Goal: Task Accomplishment & Management: Use online tool/utility

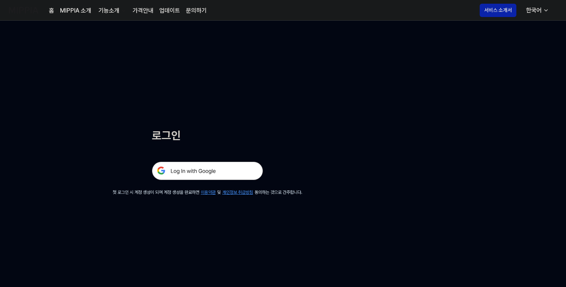
click at [196, 174] on img at bounding box center [207, 171] width 111 height 19
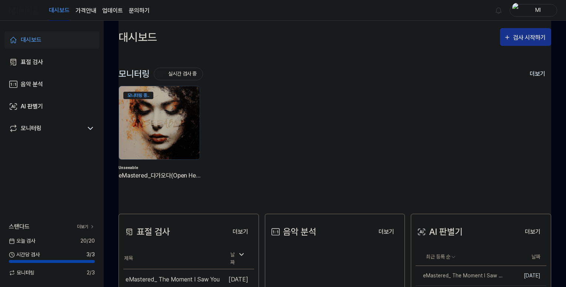
click at [517, 39] on div "검사 시작하기" at bounding box center [530, 38] width 34 height 10
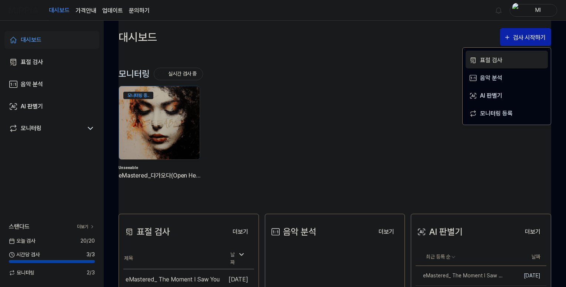
click at [498, 62] on div "표절 검사" at bounding box center [512, 61] width 64 height 10
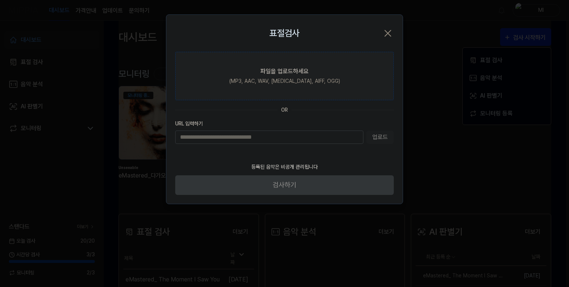
click at [260, 70] on label "파일을 업로드하세요 (MP3, AAC, WAV, [MEDICAL_DATA], AIFF, OGG)" at bounding box center [284, 76] width 219 height 49
click at [0, 0] on input "파일을 업로드하세요 (MP3, AAC, WAV, [MEDICAL_DATA], AIFF, OGG)" at bounding box center [0, 0] width 0 height 0
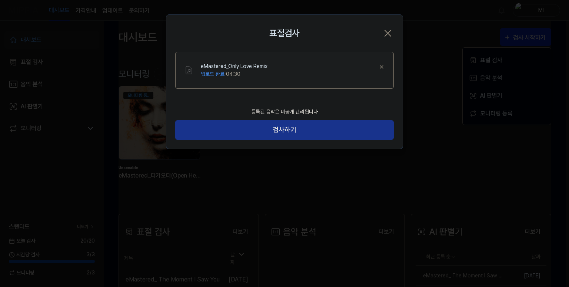
click at [300, 132] on button "검사하기" at bounding box center [284, 130] width 219 height 20
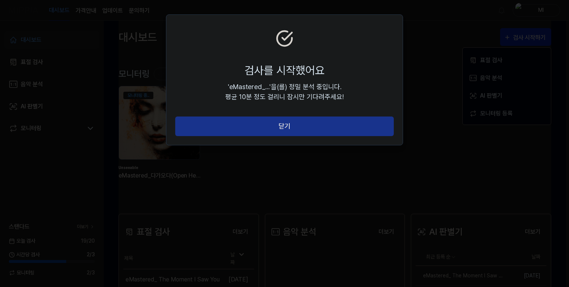
click at [292, 127] on button "닫기" at bounding box center [284, 127] width 219 height 20
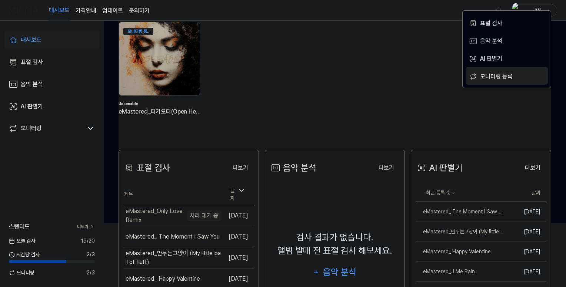
scroll to position [37, 0]
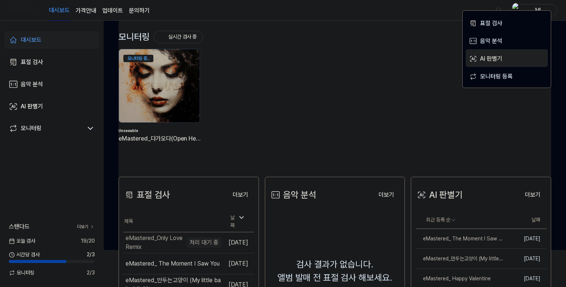
click at [490, 57] on div "AI 판별기" at bounding box center [512, 59] width 64 height 10
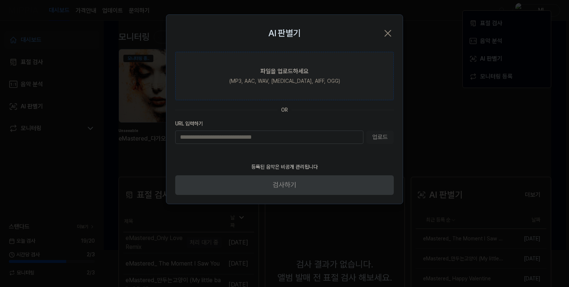
click at [284, 80] on div "(MP3, AAC, WAV, [MEDICAL_DATA], AIFF, OGG)" at bounding box center [284, 81] width 111 height 8
click at [0, 0] on input "파일을 업로드하세요 (MP3, AAC, WAV, [MEDICAL_DATA], AIFF, OGG)" at bounding box center [0, 0] width 0 height 0
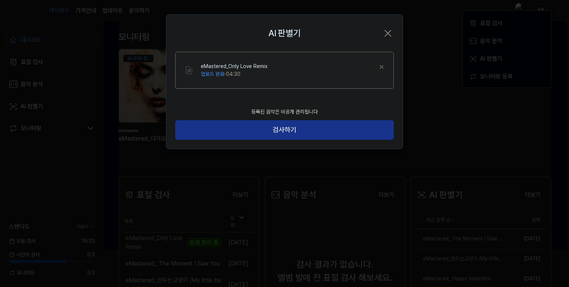
click at [292, 132] on button "검사하기" at bounding box center [284, 130] width 219 height 20
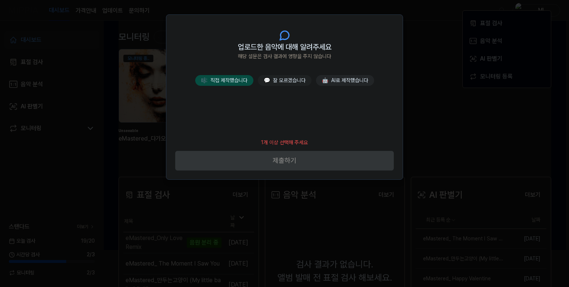
click at [235, 82] on button "🎼 직접 제작했습니다" at bounding box center [224, 80] width 58 height 11
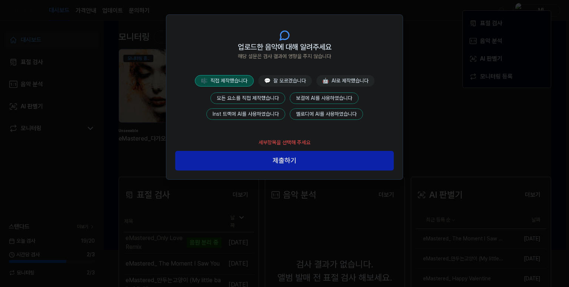
click at [249, 94] on button "모든 요소를 직접 제작했습니다" at bounding box center [247, 98] width 75 height 11
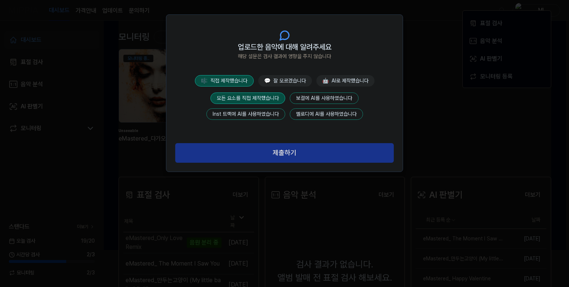
click at [289, 159] on button "제출하기" at bounding box center [284, 153] width 219 height 20
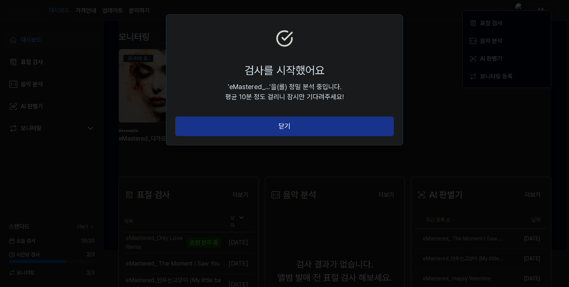
click at [291, 133] on button "닫기" at bounding box center [284, 127] width 219 height 20
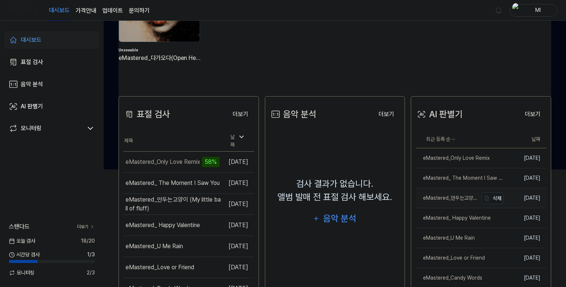
scroll to position [148, 0]
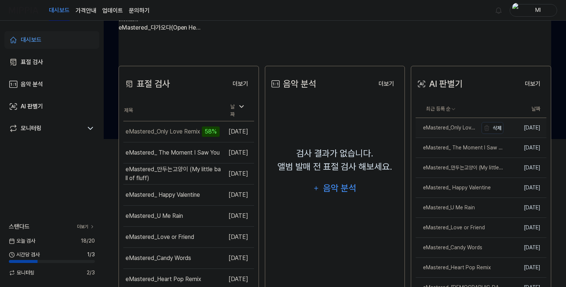
click at [446, 129] on div "eMastered_Only Love Remix" at bounding box center [447, 128] width 62 height 8
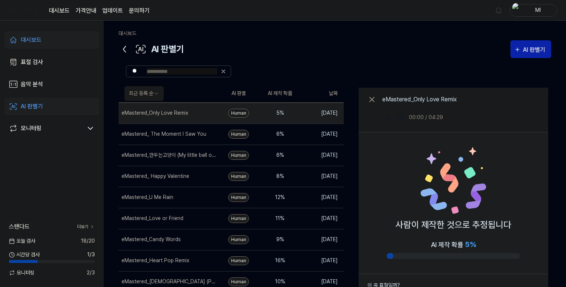
click at [121, 46] on icon at bounding box center [125, 49] width 12 height 12
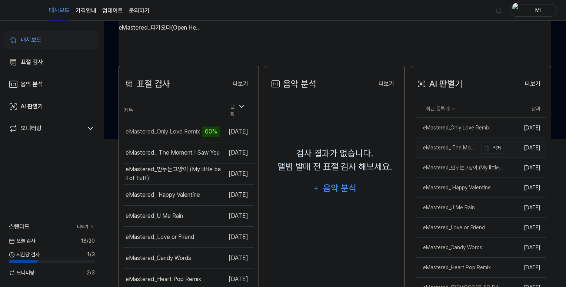
scroll to position [197, 0]
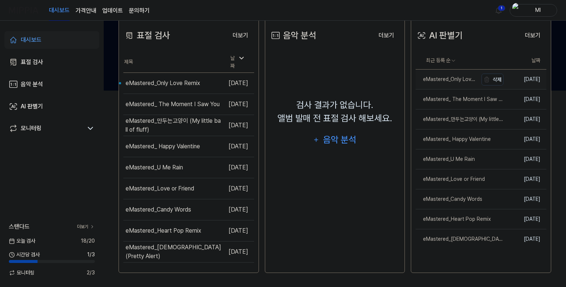
click at [453, 79] on div "eMastered_Only Love Remix" at bounding box center [447, 80] width 62 height 8
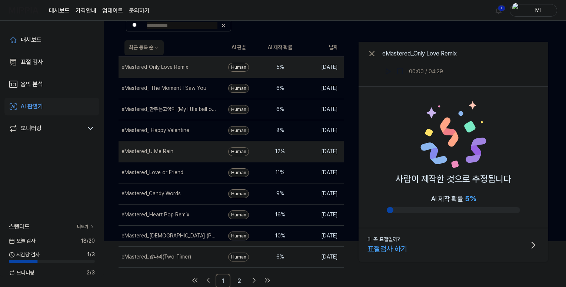
scroll to position [48, 0]
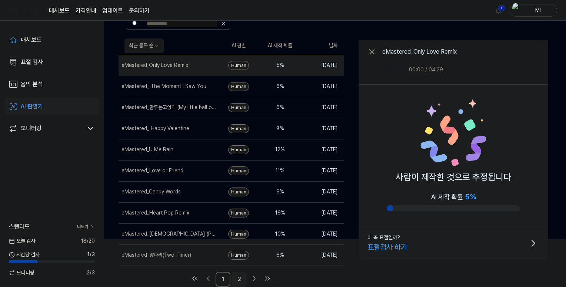
click at [237, 276] on link "2" at bounding box center [239, 279] width 15 height 15
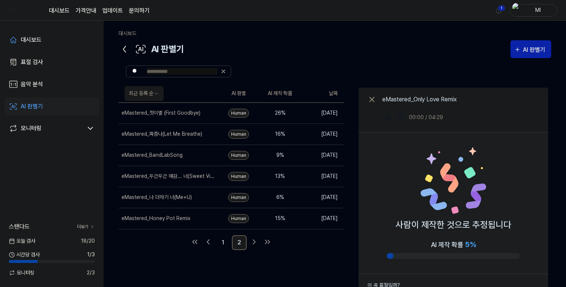
click at [123, 51] on icon at bounding box center [125, 49] width 12 height 12
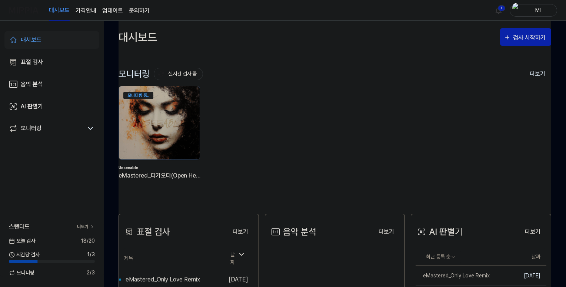
click at [27, 39] on div "대시보드" at bounding box center [31, 40] width 21 height 9
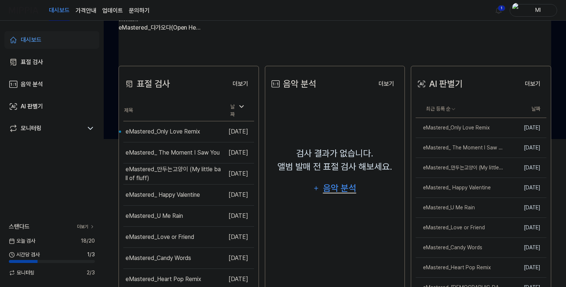
scroll to position [185, 0]
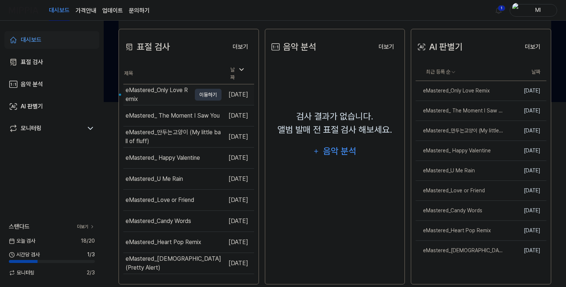
click at [166, 91] on div "eMastered_Only Love Remix" at bounding box center [159, 95] width 66 height 18
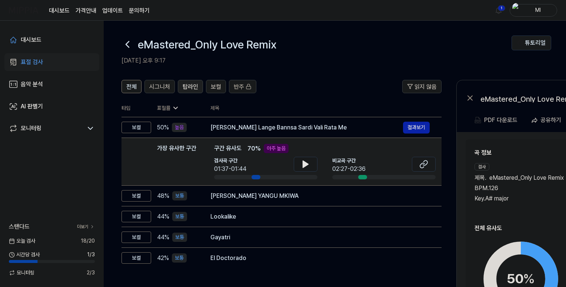
click at [184, 86] on span "탑라인" at bounding box center [191, 87] width 16 height 9
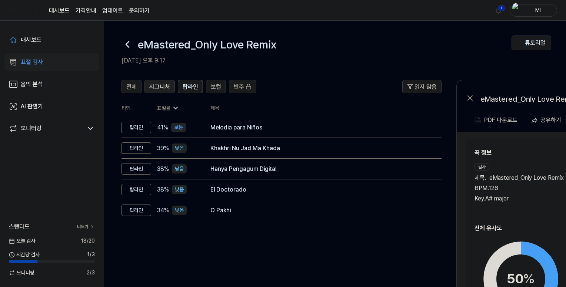
click at [161, 87] on span "시그니처" at bounding box center [159, 87] width 21 height 9
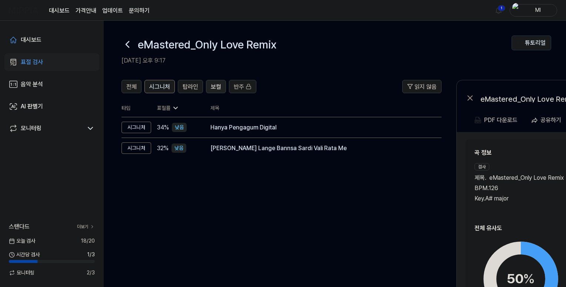
click at [217, 85] on span "보컬" at bounding box center [216, 87] width 10 height 9
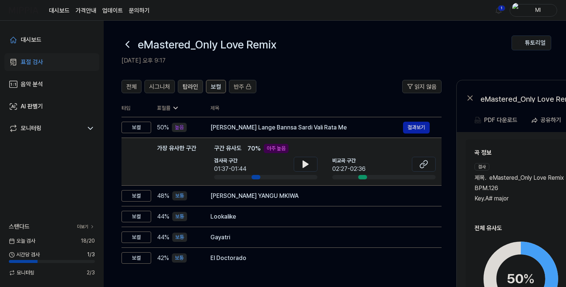
click at [185, 89] on span "탑라인" at bounding box center [191, 87] width 16 height 9
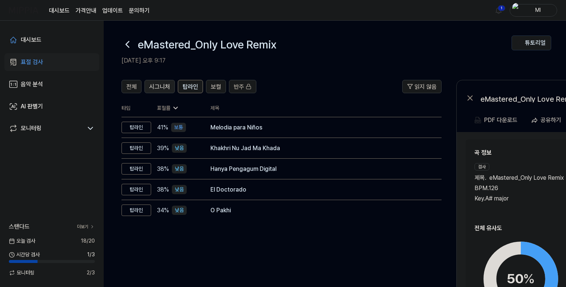
click at [159, 85] on span "시그니처" at bounding box center [159, 87] width 21 height 9
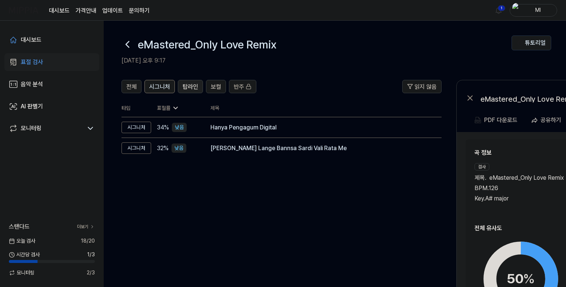
click at [184, 85] on span "탑라인" at bounding box center [191, 87] width 16 height 9
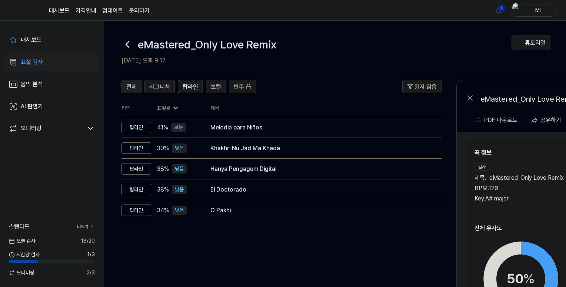
click at [131, 88] on span "전체" at bounding box center [131, 87] width 10 height 9
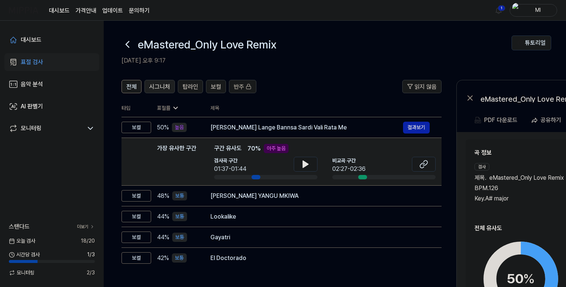
click at [162, 83] on span "시그니처" at bounding box center [159, 87] width 21 height 9
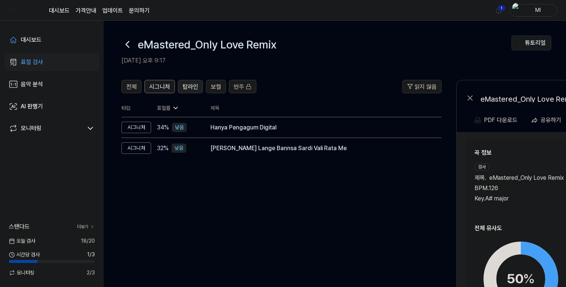
click at [190, 86] on span "탑라인" at bounding box center [191, 87] width 16 height 9
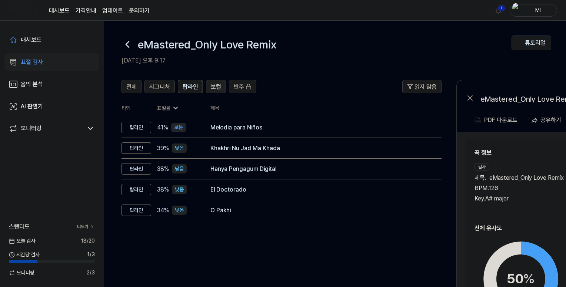
click at [220, 83] on button "보컬" at bounding box center [216, 86] width 20 height 13
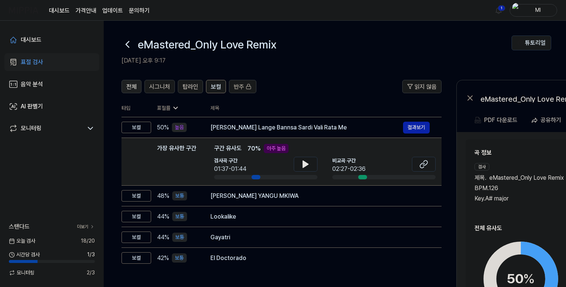
drag, startPoint x: 128, startPoint y: 85, endPoint x: 133, endPoint y: 84, distance: 5.2
click at [128, 85] on span "전체" at bounding box center [131, 87] width 10 height 9
click at [29, 38] on div "대시보드" at bounding box center [31, 40] width 21 height 9
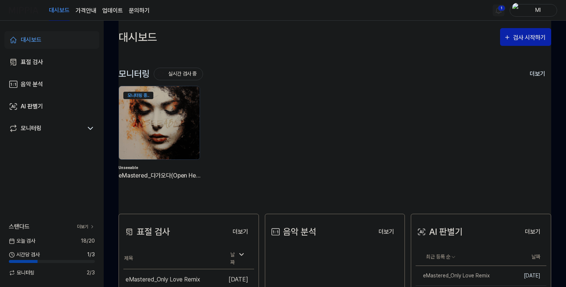
click at [500, 11] on html "대시보드 가격안내 업데이트 문의하기 1 Ml 대시보드 표절 검사 음악 분석 AI 판별기 모니터링 스탠다드 더보기 [DATE] 검사 18 / 2…" at bounding box center [283, 143] width 566 height 287
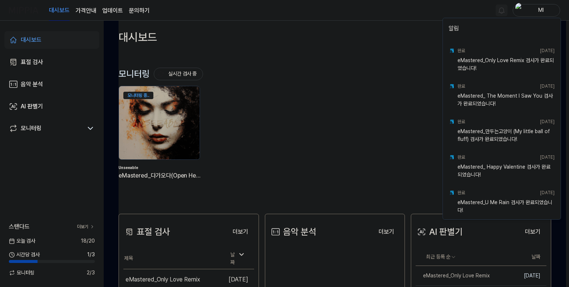
click at [427, 14] on html "대시보드 가격안내 업데이트 문의하기 Ml 대시보드 표절 검사 음악 분석 AI 판별기 모니터링 스탠다드 더보기 [DATE] 검사 18 / 20 …" at bounding box center [284, 143] width 569 height 287
